Goal: Task Accomplishment & Management: Use online tool/utility

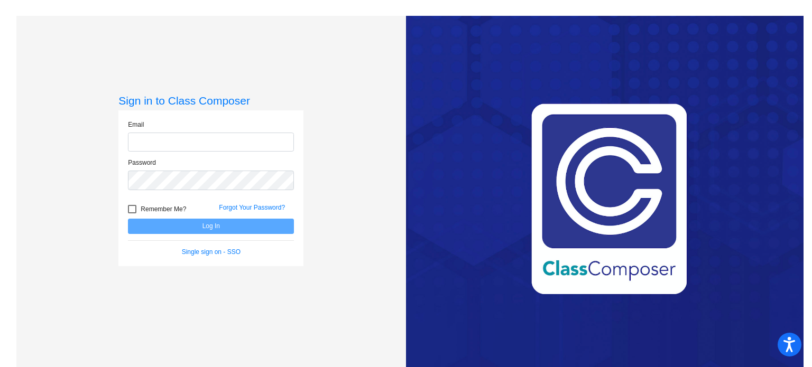
type input "[EMAIL_ADDRESS][DOMAIN_NAME]"
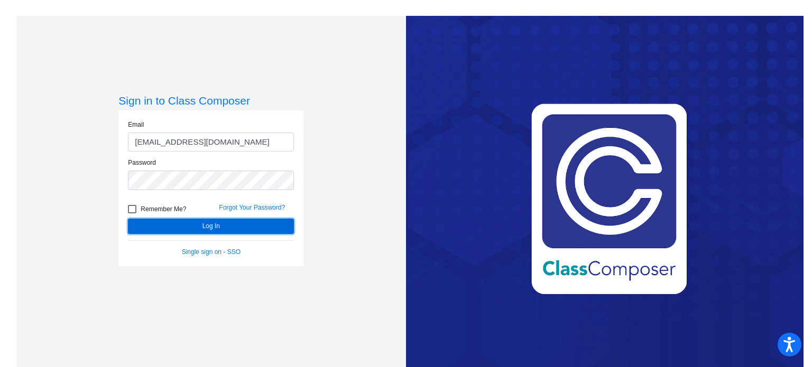
click at [182, 222] on button "Log In" at bounding box center [211, 226] width 166 height 15
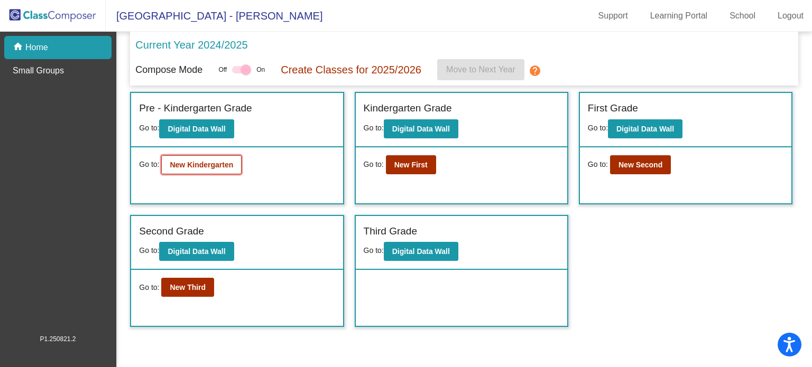
click at [228, 173] on button "New Kindergarten" at bounding box center [201, 164] width 80 height 19
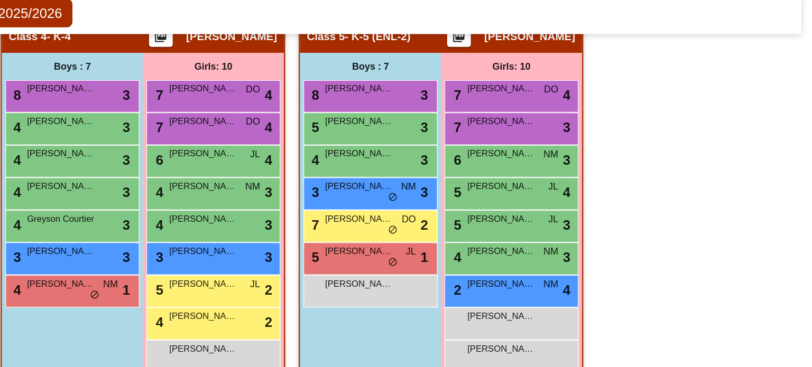
scroll to position [532, 0]
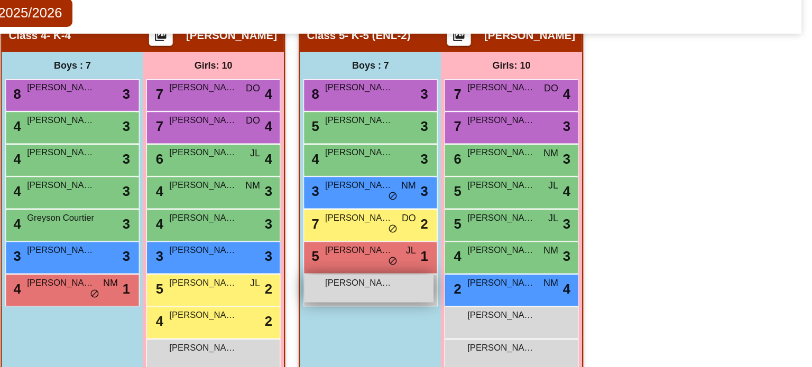
click at [439, 254] on span "[PERSON_NAME]" at bounding box center [458, 259] width 53 height 11
